Goal: Information Seeking & Learning: Find specific fact

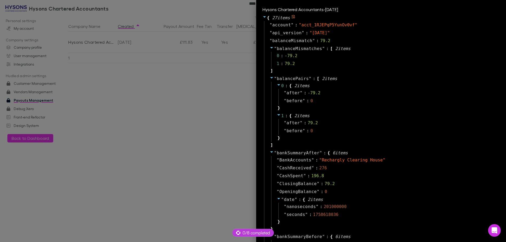
select select "****"
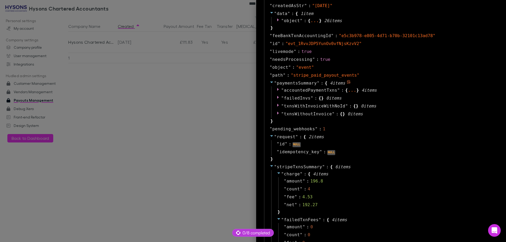
scroll to position [465, 0]
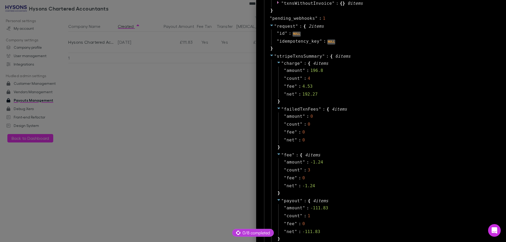
click at [152, 97] on div at bounding box center [253, 121] width 506 height 242
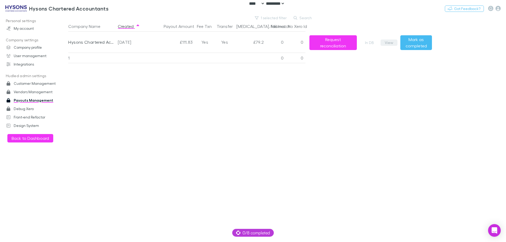
click at [390, 42] on button "View" at bounding box center [388, 42] width 17 height 6
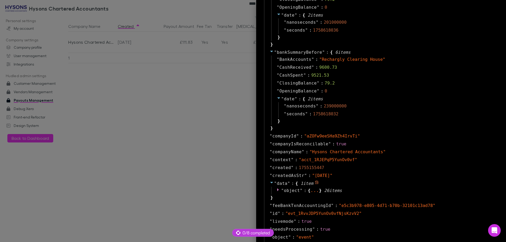
scroll to position [290, 0]
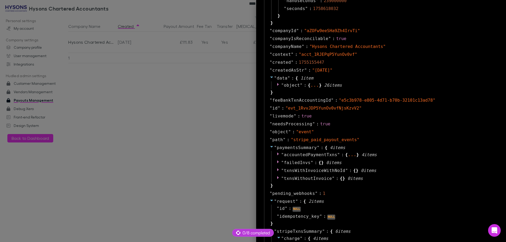
click at [370, 222] on div "" request " : { 2 item s " id " : NULL " idempotency_key " : NULL }" at bounding box center [381, 212] width 235 height 30
click at [188, 79] on div at bounding box center [253, 121] width 506 height 242
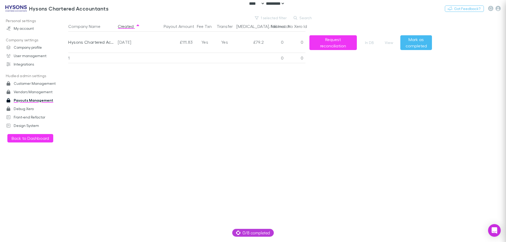
scroll to position [0, 0]
click at [272, 19] on button "1 selected filter" at bounding box center [271, 18] width 38 height 6
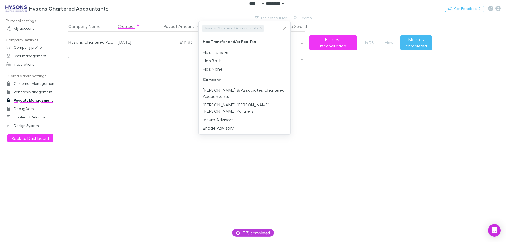
click at [285, 27] on icon "Clear" at bounding box center [284, 28] width 5 height 5
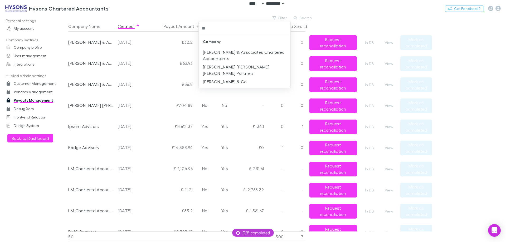
type input "***"
click at [249, 52] on li "[PERSON_NAME] & Co" at bounding box center [245, 52] width 92 height 8
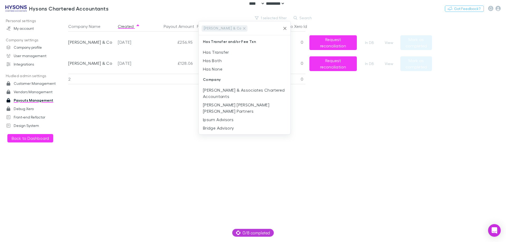
click at [121, 82] on div at bounding box center [253, 121] width 506 height 242
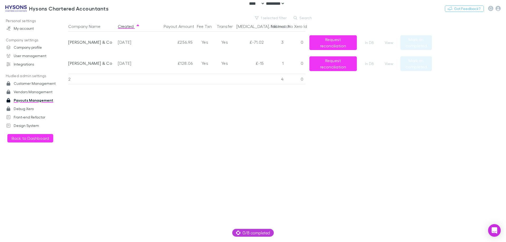
click at [385, 67] on div "View" at bounding box center [390, 63] width 20 height 21
click at [388, 64] on button "View" at bounding box center [388, 64] width 17 height 6
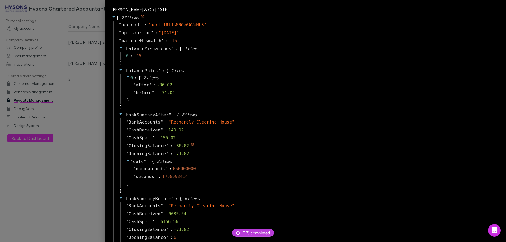
click at [278, 146] on div "" ClosingBalance " : -86.02" at bounding box center [309, 146] width 378 height 8
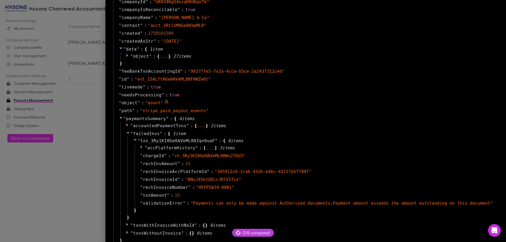
scroll to position [342, 0]
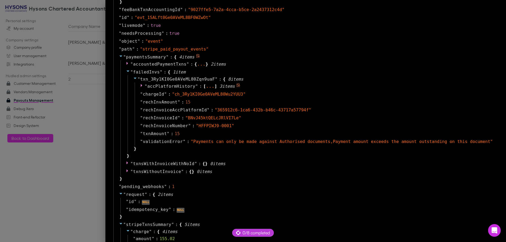
click at [195, 88] on span "accPlatformHistory" at bounding box center [171, 86] width 48 height 5
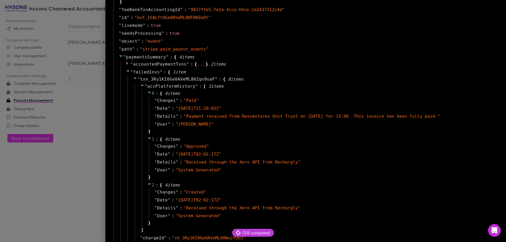
click at [494, 112] on div "" paymentsSummary " : { 4 item s " accountedPaymentTxns " : { ... } 2 item s " …" at bounding box center [306, 189] width 386 height 273
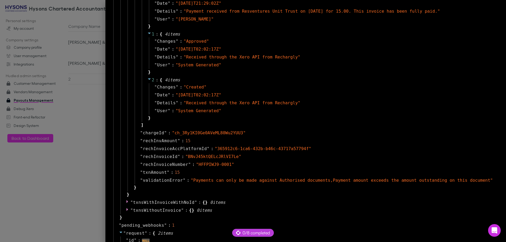
scroll to position [448, 0]
click at [76, 120] on div at bounding box center [253, 121] width 506 height 242
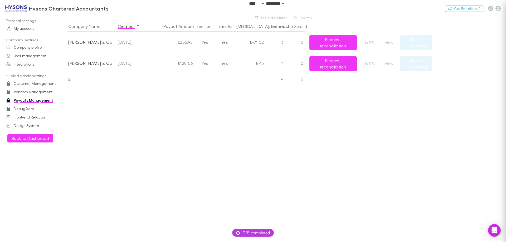
scroll to position [0, 0]
click at [385, 39] on div "View" at bounding box center [390, 42] width 20 height 21
click at [127, 41] on div "2025-09-11" at bounding box center [131, 42] width 27 height 21
click at [127, 42] on div "2025-09-11" at bounding box center [131, 42] width 27 height 21
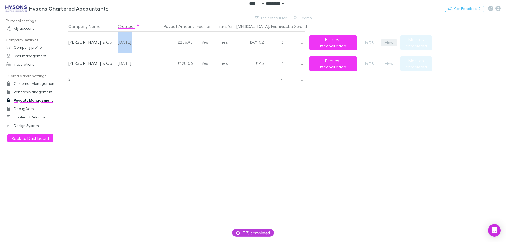
click at [392, 43] on button "View" at bounding box center [388, 42] width 17 height 6
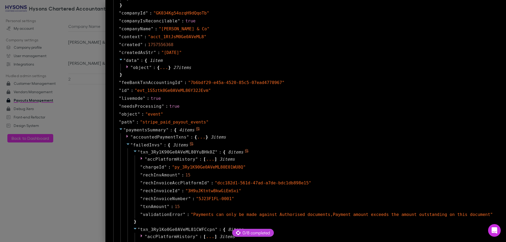
scroll to position [316, 0]
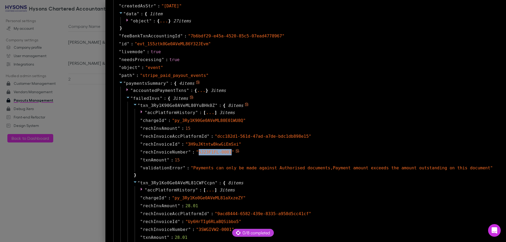
drag, startPoint x: 250, startPoint y: 152, endPoint x: 219, endPoint y: 152, distance: 30.5
click at [219, 152] on span "" 5J23F1FL-0001 "" at bounding box center [215, 152] width 38 height 5
copy span "5J23F1FL-0001"
click at [235, 115] on span "3 item s" at bounding box center [226, 112] width 15 height 5
click at [235, 113] on span "3 item s" at bounding box center [226, 112] width 15 height 5
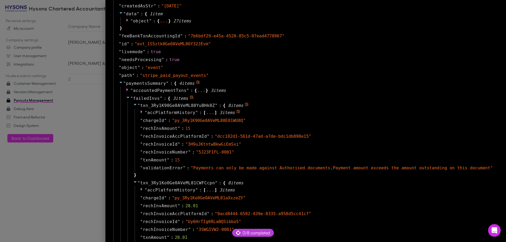
click at [180, 113] on span "accPlatformHistory" at bounding box center [171, 112] width 48 height 5
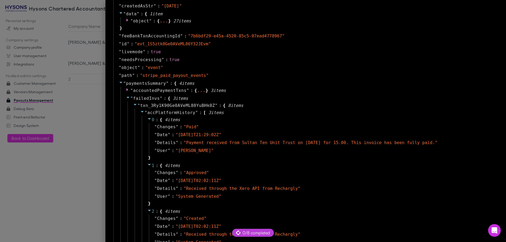
click at [128, 136] on div at bounding box center [253, 121] width 506 height 242
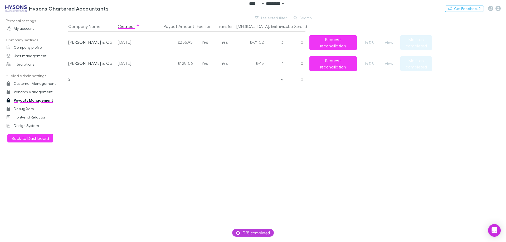
click at [387, 39] on div "View" at bounding box center [390, 42] width 20 height 21
click at [389, 64] on button "View" at bounding box center [388, 64] width 17 height 6
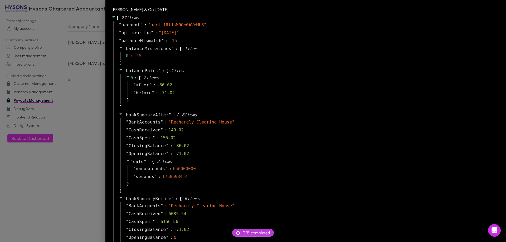
click at [98, 115] on div at bounding box center [253, 121] width 506 height 242
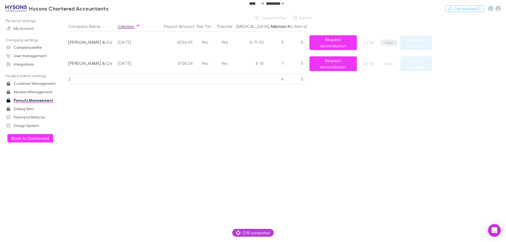
click at [391, 42] on button "View" at bounding box center [388, 42] width 17 height 6
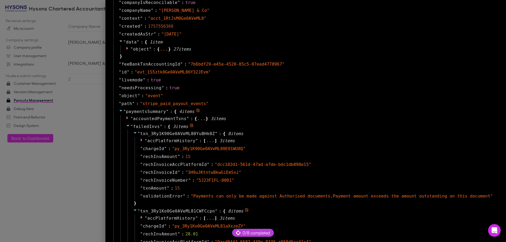
scroll to position [316, 0]
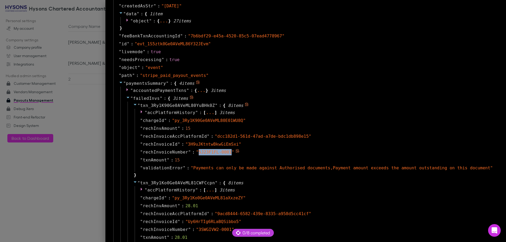
drag, startPoint x: 220, startPoint y: 152, endPoint x: 250, endPoint y: 152, distance: 29.2
click at [234, 152] on span "" 5J23F1FL-0001 "" at bounding box center [215, 152] width 38 height 5
copy span "5J23F1FL-0001"
click at [112, 133] on div at bounding box center [253, 121] width 506 height 242
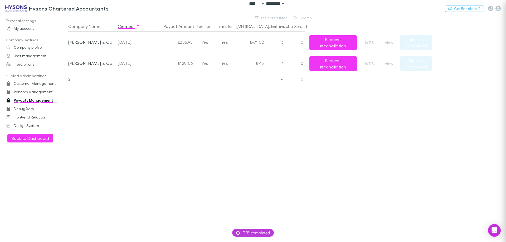
scroll to position [0, 0]
click at [125, 7] on button "Switch company" at bounding box center [131, 8] width 35 height 6
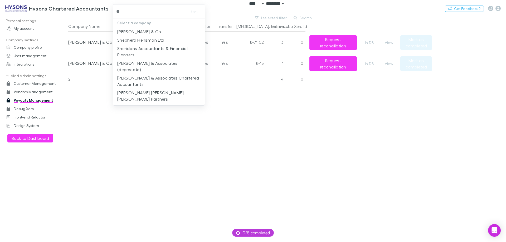
type input "***"
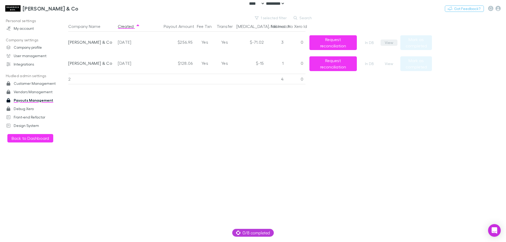
click at [389, 42] on button "View" at bounding box center [388, 42] width 17 height 6
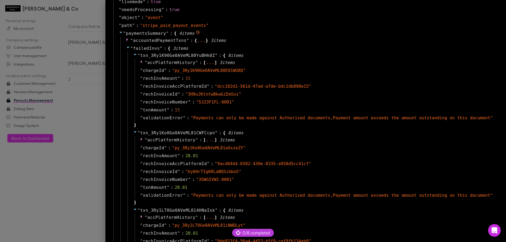
scroll to position [342, 0]
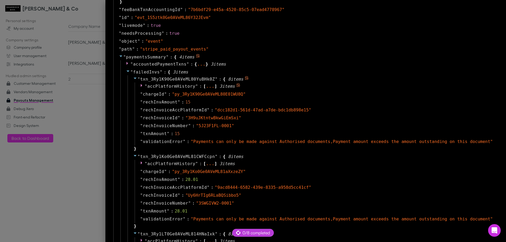
click at [214, 86] on div "..." at bounding box center [210, 86] width 9 height 3
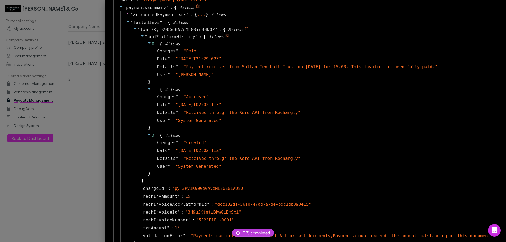
scroll to position [474, 0]
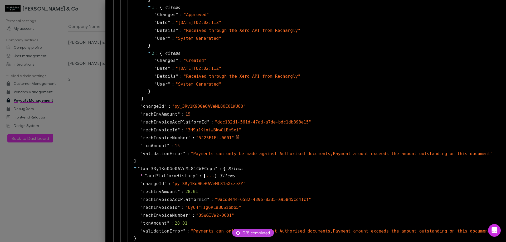
click at [239, 137] on icon at bounding box center [237, 137] width 3 height 4
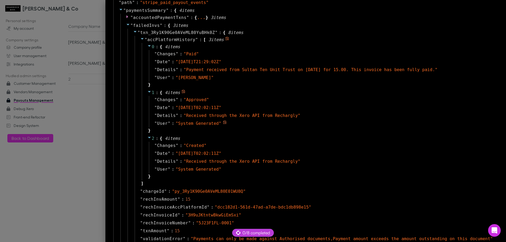
scroll to position [342, 0]
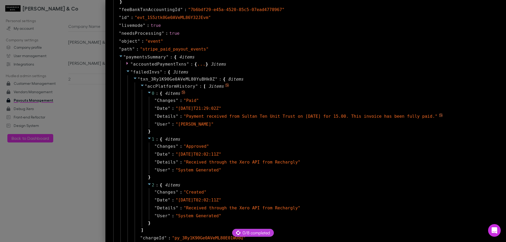
click at [442, 115] on icon at bounding box center [440, 115] width 3 height 4
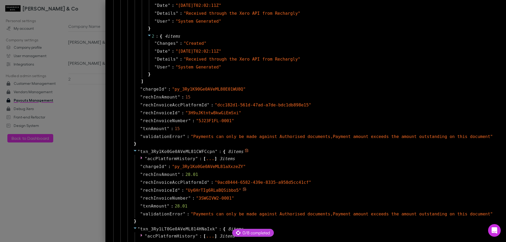
scroll to position [500, 0]
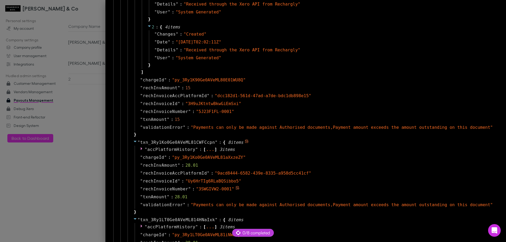
click at [239, 189] on icon at bounding box center [237, 188] width 4 height 4
click at [214, 149] on div "..." at bounding box center [210, 149] width 9 height 3
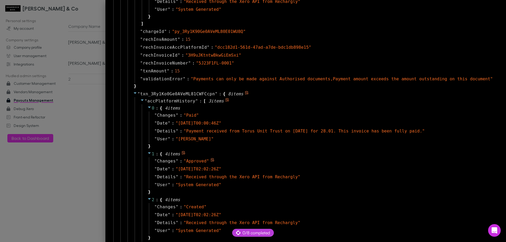
scroll to position [553, 0]
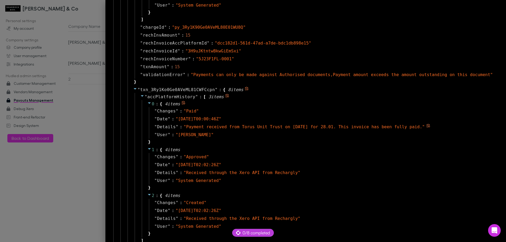
click at [430, 126] on icon at bounding box center [428, 126] width 4 height 4
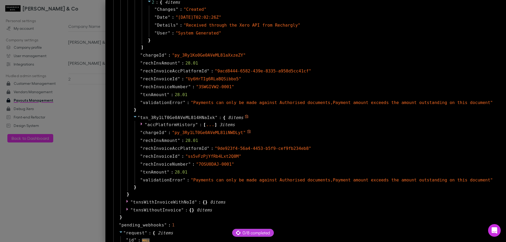
scroll to position [790, 0]
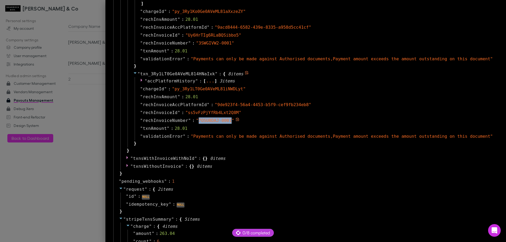
drag, startPoint x: 250, startPoint y: 121, endPoint x: 220, endPoint y: 120, distance: 29.5
click at [220, 120] on span "" 7OSU0DAJ-0001 "" at bounding box center [215, 120] width 38 height 5
copy span "7OSU0DAJ-0001"
click at [202, 81] on span ":" at bounding box center [200, 81] width 3 height 6
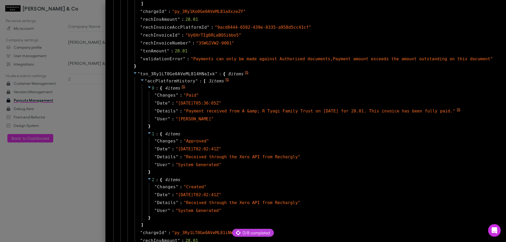
click at [460, 110] on icon at bounding box center [458, 110] width 4 height 4
click at [460, 110] on span "✔" at bounding box center [459, 110] width 3 height 5
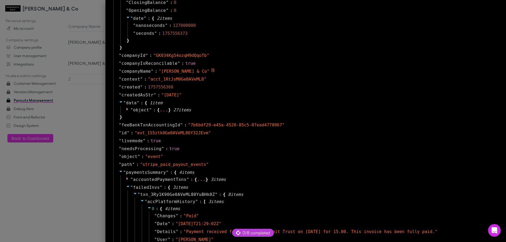
scroll to position [237, 0]
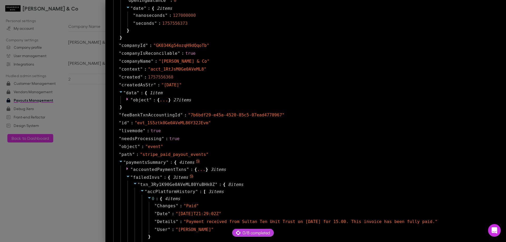
click at [177, 182] on span "txn_3Ry1K90Ge0AVeML80YuBHk0Z" at bounding box center [177, 184] width 75 height 5
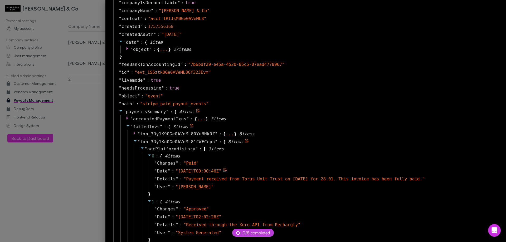
scroll to position [290, 0]
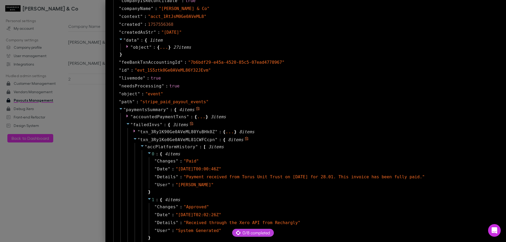
click at [190, 138] on span "txn_3Ry1Ko0Ge0AVeML81CWFCcpn" at bounding box center [177, 139] width 75 height 5
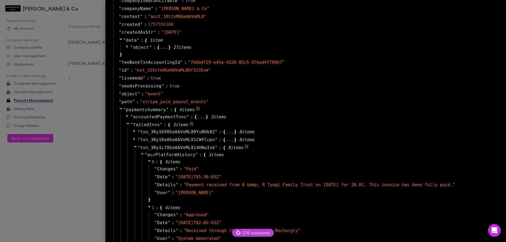
click at [190, 146] on span "txn_3Ry1LT0Ge0AVeML814HNaIxk" at bounding box center [177, 147] width 75 height 5
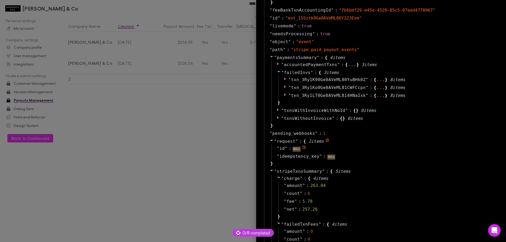
scroll to position [342, 0]
click at [196, 126] on div at bounding box center [253, 121] width 506 height 242
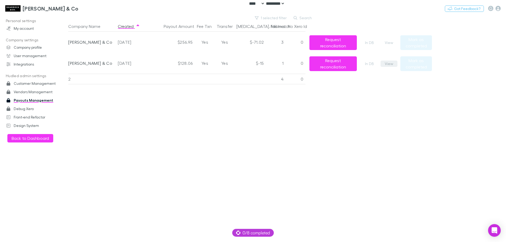
click at [386, 62] on button "View" at bounding box center [388, 64] width 17 height 6
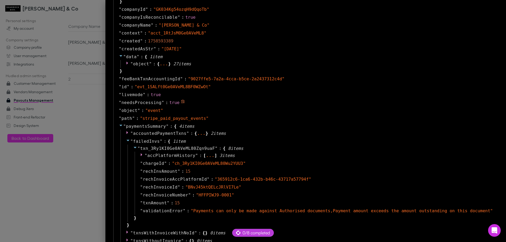
scroll to position [342, 0]
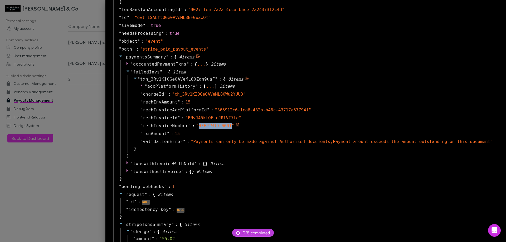
drag, startPoint x: 251, startPoint y: 126, endPoint x: 219, endPoint y: 126, distance: 31.3
click at [219, 126] on span "" HFFPIWJ9-0001 "" at bounding box center [215, 125] width 38 height 5
copy span "HFFPIWJ9-0001"
click at [214, 87] on div "..." at bounding box center [210, 86] width 9 height 3
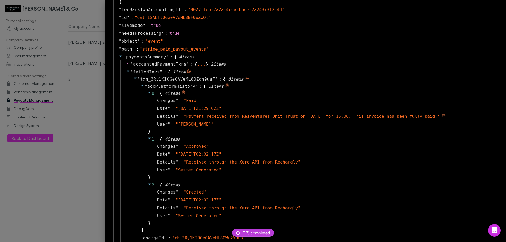
click at [445, 115] on icon at bounding box center [443, 115] width 4 height 4
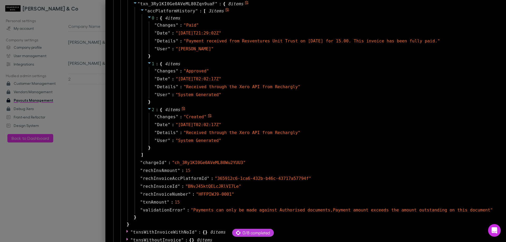
scroll to position [448, 0]
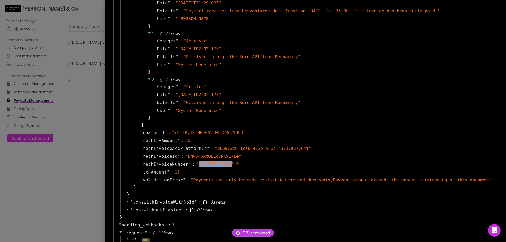
drag, startPoint x: 250, startPoint y: 166, endPoint x: 220, endPoint y: 163, distance: 29.9
click at [220, 163] on span "" HFFPIWJ9-0001 "" at bounding box center [215, 164] width 38 height 5
copy span "HFFPIWJ9-0001"
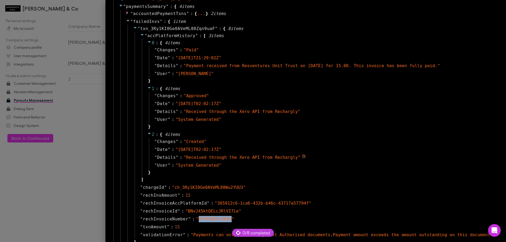
scroll to position [316, 0]
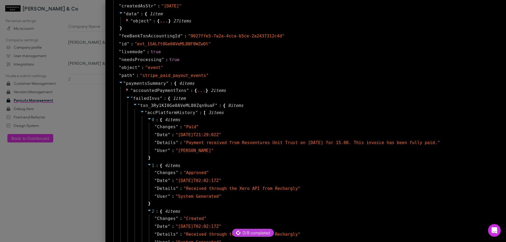
click at [98, 127] on div at bounding box center [253, 121] width 506 height 242
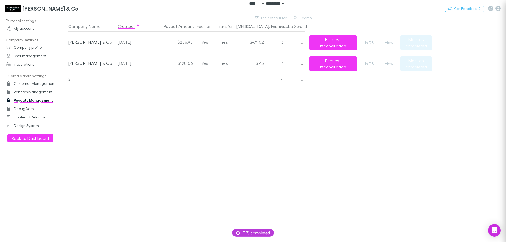
scroll to position [0, 0]
click at [387, 41] on button "View" at bounding box center [388, 42] width 17 height 6
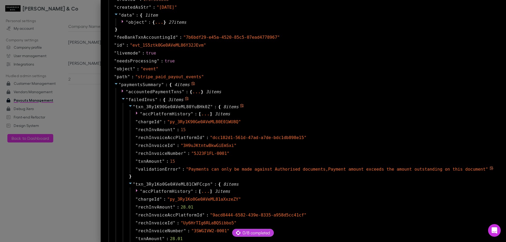
scroll to position [316, 0]
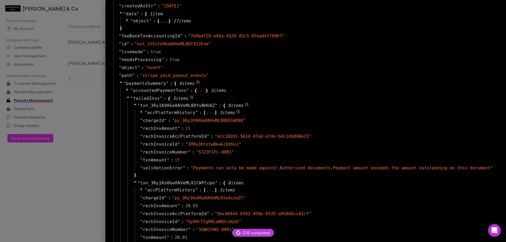
click at [175, 112] on span "accPlatformHistory" at bounding box center [171, 112] width 48 height 5
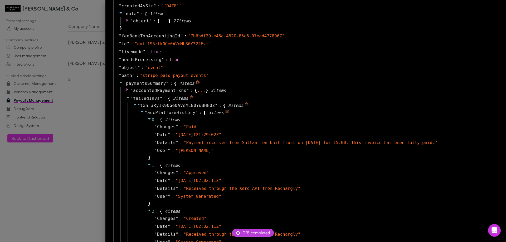
click at [143, 112] on icon at bounding box center [142, 112] width 3 height 2
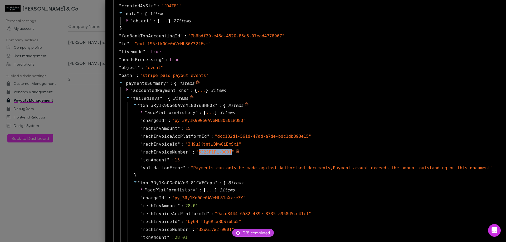
drag, startPoint x: 251, startPoint y: 153, endPoint x: 219, endPoint y: 152, distance: 31.3
click at [219, 152] on span "" 5J23F1FL-0001 "" at bounding box center [215, 152] width 38 height 5
copy span "5J23F1FL-0001"
click at [140, 106] on span """ at bounding box center [138, 105] width 3 height 5
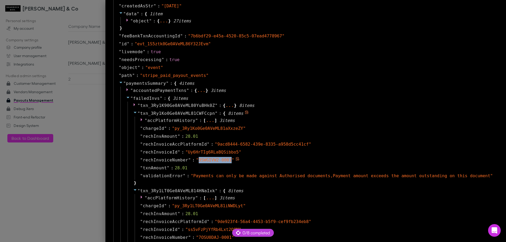
drag, startPoint x: 251, startPoint y: 161, endPoint x: 221, endPoint y: 161, distance: 30.6
click at [221, 161] on span "" 3SWGIVW2-0001 "" at bounding box center [215, 159] width 38 height 5
copy span "3SWGIVW2-0001"
click at [235, 120] on span "3 item s" at bounding box center [226, 120] width 15 height 5
click at [235, 121] on div "" accPlatformHistory " : [ ... ] 3 item s" at bounding box center [315, 121] width 361 height 8
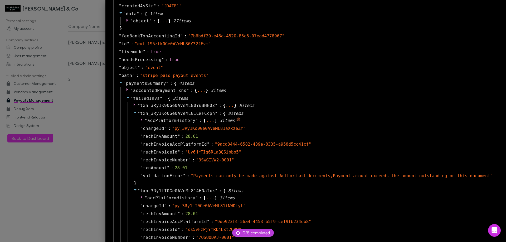
click at [214, 121] on div "..." at bounding box center [210, 120] width 9 height 3
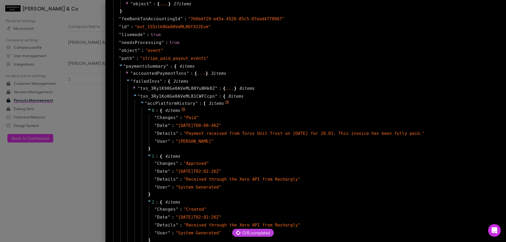
scroll to position [342, 0]
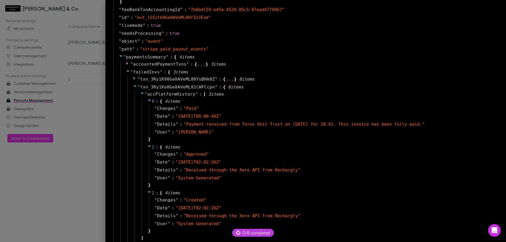
click at [144, 94] on icon at bounding box center [142, 93] width 4 height 4
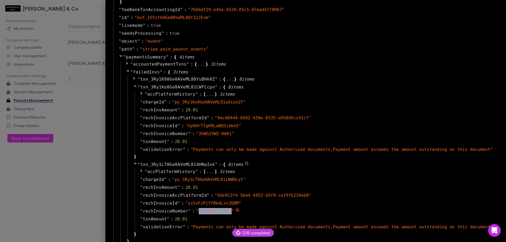
drag, startPoint x: 219, startPoint y: 211, endPoint x: 212, endPoint y: 156, distance: 55.6
click at [234, 210] on span "" 7OSU0DAJ-0001 "" at bounding box center [215, 211] width 38 height 5
copy span "7OSU0DAJ-0001"
click at [195, 92] on span "accPlatformHistory" at bounding box center [171, 94] width 48 height 5
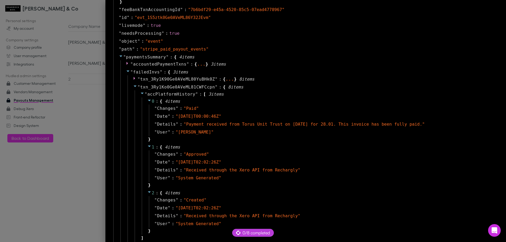
click at [96, 130] on div at bounding box center [253, 121] width 506 height 242
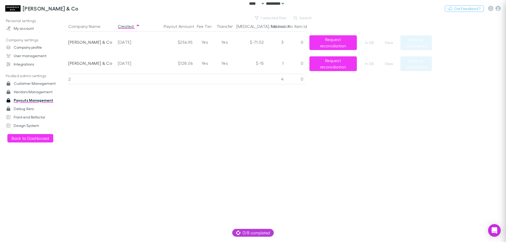
scroll to position [0, 0]
click at [272, 17] on button "1 selected filter" at bounding box center [271, 18] width 38 height 6
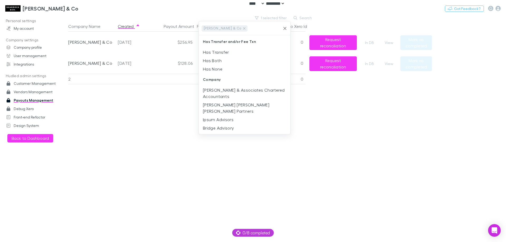
click at [287, 27] on icon "Clear" at bounding box center [284, 28] width 5 height 5
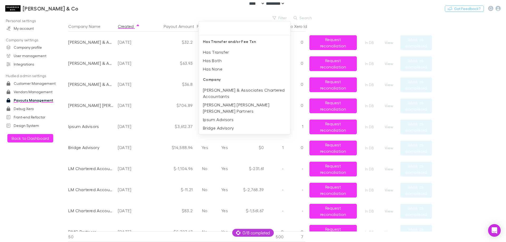
click at [221, 30] on input "text" at bounding box center [244, 28] width 87 height 10
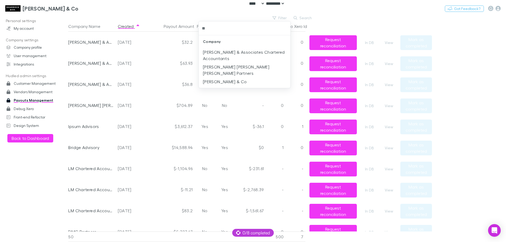
type input "***"
click at [220, 52] on li "[PERSON_NAME] & Co" at bounding box center [245, 52] width 92 height 8
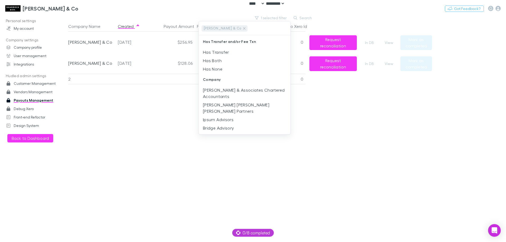
click at [389, 43] on div at bounding box center [253, 121] width 506 height 242
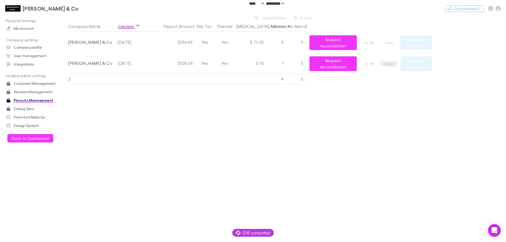
click at [388, 66] on button "View" at bounding box center [388, 64] width 17 height 6
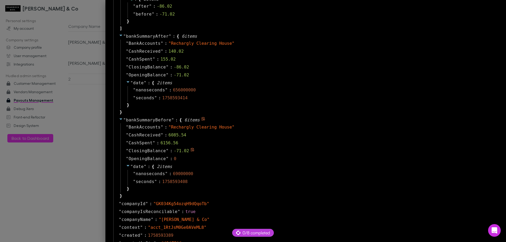
scroll to position [132, 0]
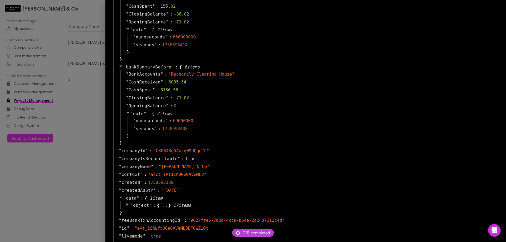
click at [116, 117] on div at bounding box center [253, 121] width 506 height 242
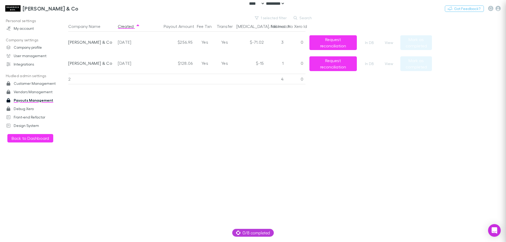
scroll to position [0, 0]
click at [392, 42] on button "View" at bounding box center [388, 42] width 17 height 6
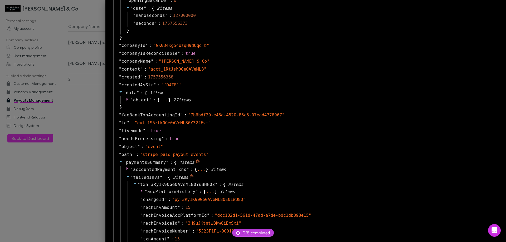
scroll to position [316, 0]
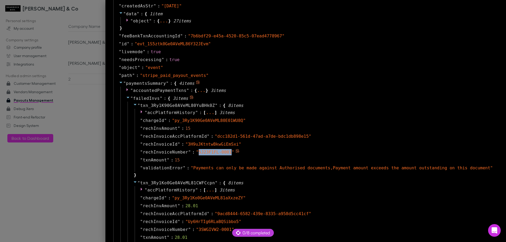
drag, startPoint x: 220, startPoint y: 152, endPoint x: 250, endPoint y: 155, distance: 30.4
click at [234, 155] on div "" 5J23F1FL-0001 "" at bounding box center [215, 152] width 38 height 6
copy span "5J23F1FL-0001"
click at [70, 170] on div at bounding box center [253, 121] width 506 height 242
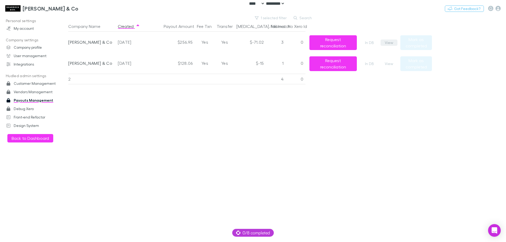
click at [386, 44] on button "View" at bounding box center [388, 42] width 17 height 6
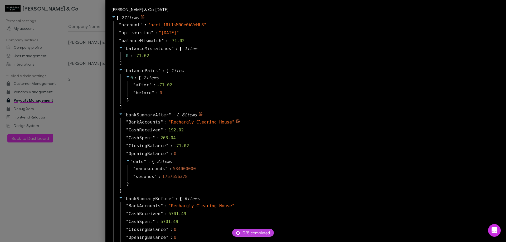
scroll to position [424, 0]
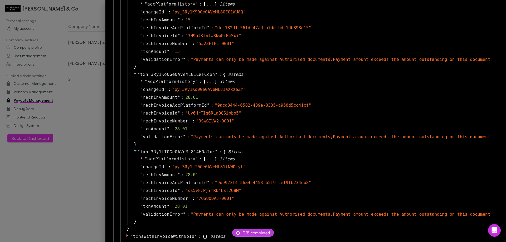
click at [105, 122] on div at bounding box center [253, 121] width 506 height 242
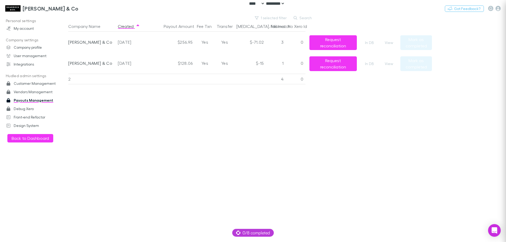
scroll to position [0, 0]
click at [388, 63] on button "View" at bounding box center [388, 64] width 17 height 6
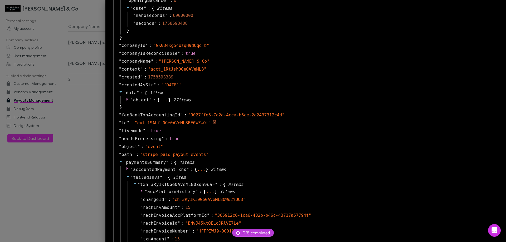
scroll to position [369, 0]
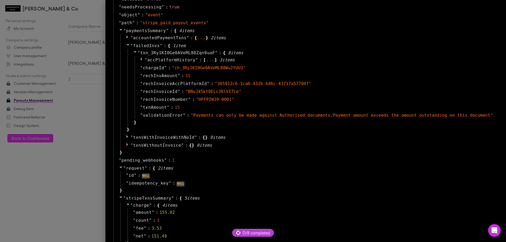
click at [96, 136] on div at bounding box center [253, 121] width 506 height 242
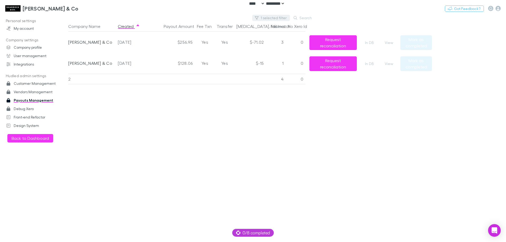
click at [266, 17] on button "1 selected filter" at bounding box center [271, 18] width 38 height 6
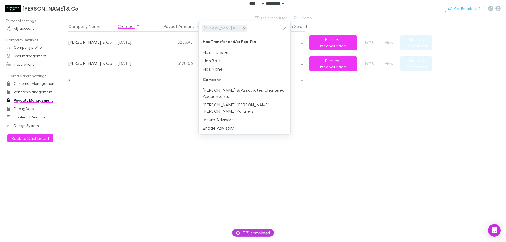
click at [242, 27] on icon at bounding box center [244, 28] width 4 height 4
type input "**"
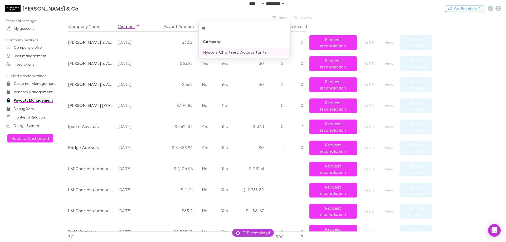
click at [225, 50] on li "Hysons Chartered Accountants" at bounding box center [245, 52] width 92 height 8
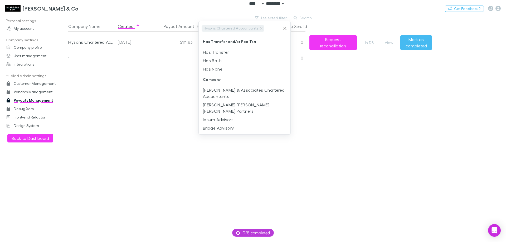
drag, startPoint x: 372, startPoint y: 100, endPoint x: 373, endPoint y: 97, distance: 3.0
click at [372, 100] on div at bounding box center [253, 121] width 506 height 242
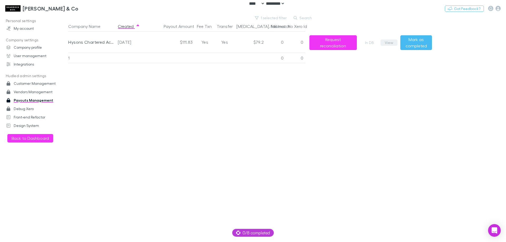
click at [389, 42] on button "View" at bounding box center [388, 42] width 17 height 6
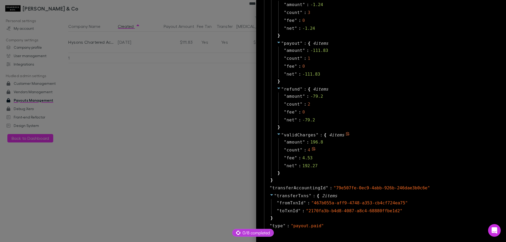
scroll to position [623, 0]
click at [394, 132] on div "" validCharges " : { 4 item s " amount " : 196.8 " count " : 4 " fee " : 4.53 "…" at bounding box center [384, 154] width 227 height 46
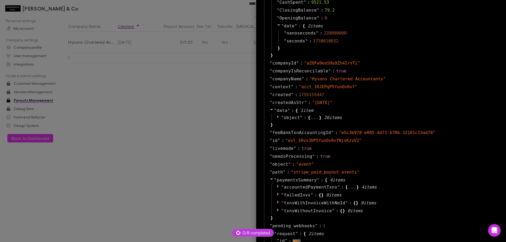
scroll to position [201, 0]
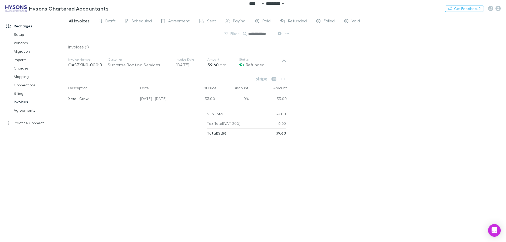
select select "****"
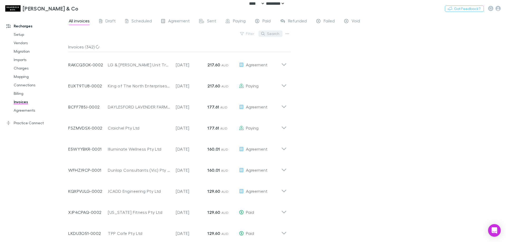
click at [270, 33] on button "Search" at bounding box center [270, 34] width 24 height 6
paste input "**********"
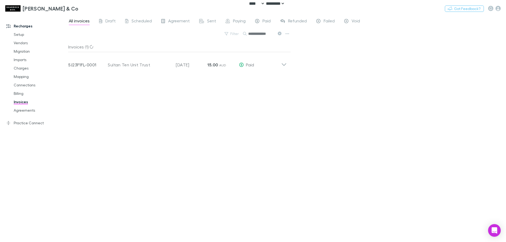
type input "**********"
click at [342, 74] on div "**********" at bounding box center [286, 128] width 437 height 227
click at [84, 8] on button "Switch company" at bounding box center [101, 8] width 35 height 6
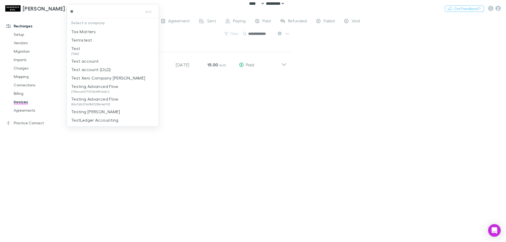
type input "**"
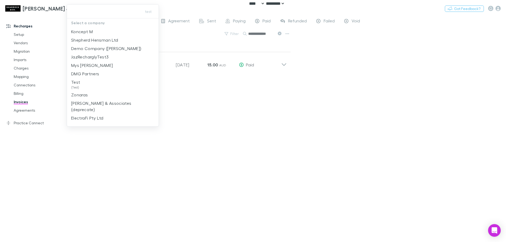
click at [74, 7] on input "text" at bounding box center [103, 12] width 68 height 10
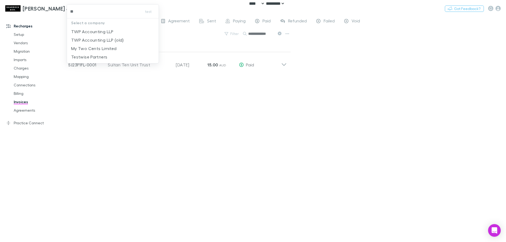
type input "***"
click at [96, 29] on p "TWP Accounting LLP" at bounding box center [92, 31] width 42 height 6
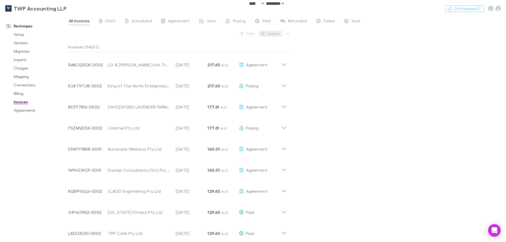
click at [272, 36] on button "Search" at bounding box center [270, 34] width 24 height 6
paste input "**********"
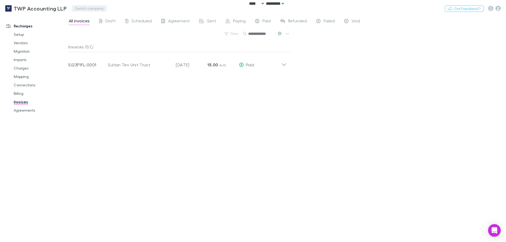
type input "**********"
click at [77, 7] on button "Switch company" at bounding box center [89, 8] width 35 height 6
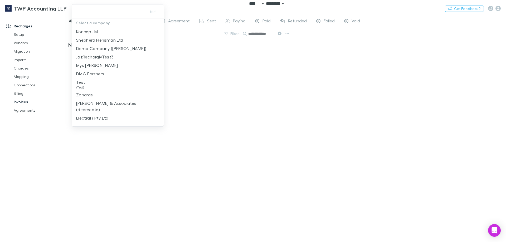
click at [90, 13] on input "text" at bounding box center [108, 12] width 68 height 10
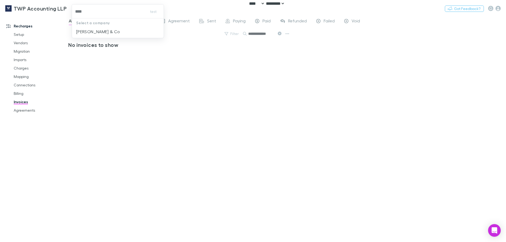
type input "*****"
click at [100, 29] on p "[PERSON_NAME] & Co" at bounding box center [98, 31] width 44 height 6
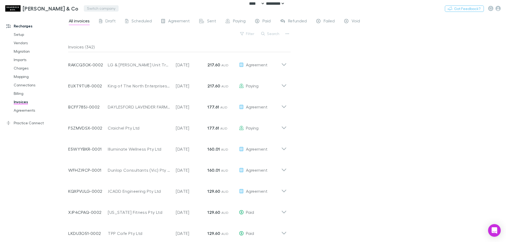
click at [84, 7] on button "Switch company" at bounding box center [101, 8] width 35 height 6
type input "******"
click at [293, 16] on div "Hysons Chartered Accountants Switch company Nothing Got Feedback?" at bounding box center [253, 8] width 506 height 17
click at [294, 21] on span "Refunded" at bounding box center [297, 21] width 19 height 7
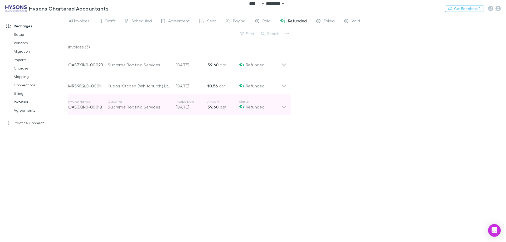
click at [283, 107] on icon at bounding box center [283, 106] width 4 height 3
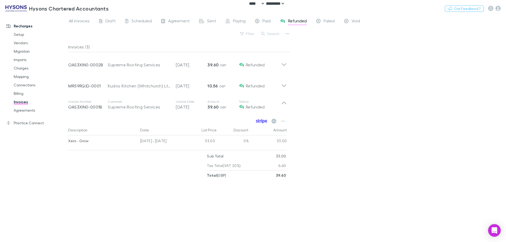
click at [258, 123] on icon at bounding box center [261, 121] width 11 height 5
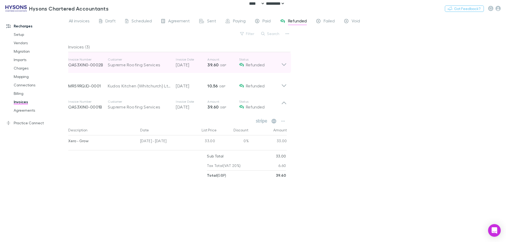
click at [286, 68] on icon at bounding box center [284, 62] width 6 height 11
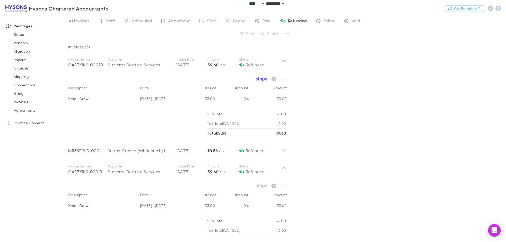
click at [257, 79] on icon at bounding box center [257, 79] width 2 height 3
click at [353, 127] on div "All invoices Draft Scheduled Agreement Sent Paying Paid Refunded Failed Void Fi…" at bounding box center [286, 128] width 437 height 227
click at [1, 155] on div "Recharges Setup Vendors Migration Imports Charges Mapping Connections Billing I…" at bounding box center [36, 127] width 72 height 221
click at [337, 133] on div "All invoices Draft Scheduled Agreement Sent Paying Paid Refunded Failed Void Fi…" at bounding box center [286, 128] width 437 height 227
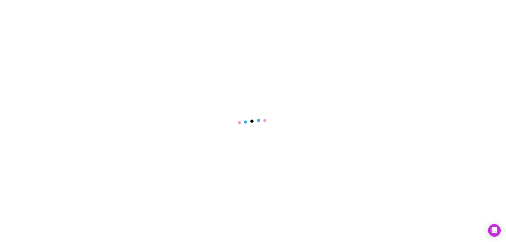
select select "****"
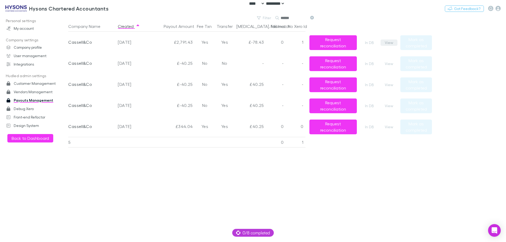
click at [388, 43] on button "View" at bounding box center [388, 42] width 17 height 6
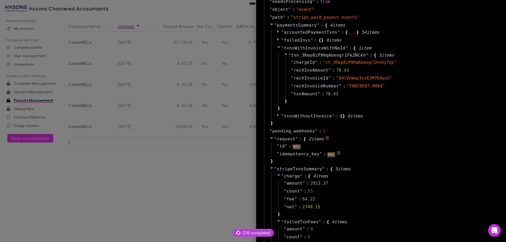
scroll to position [369, 0]
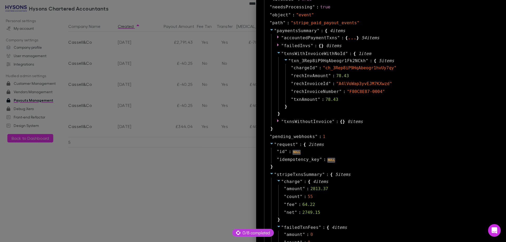
click at [178, 135] on div at bounding box center [253, 121] width 506 height 242
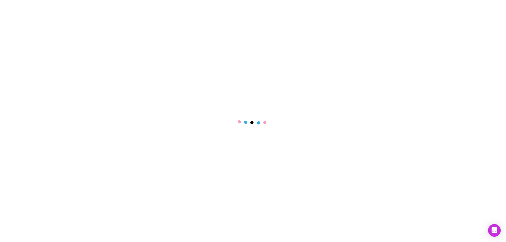
select select "****"
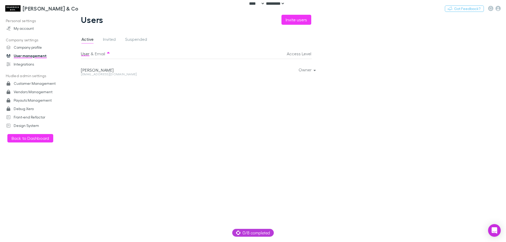
click at [224, 102] on div "User & Email Access Level Alice Oldaker aliceo@shaddockco.com.au Owner" at bounding box center [200, 142] width 238 height 189
click at [113, 73] on div "aliceo@shaddockco.com.au" at bounding box center [154, 74] width 146 height 3
copy div "aliceo@shaddockco.com.au Owner"
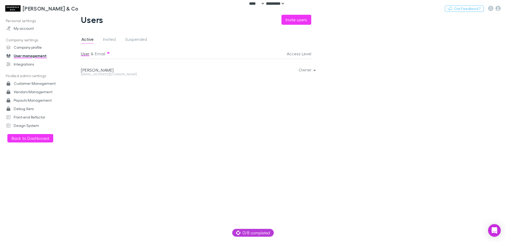
click at [84, 68] on div "Alice Oldaker" at bounding box center [154, 69] width 146 height 5
copy div "Alice"
